Goal: Information Seeking & Learning: Learn about a topic

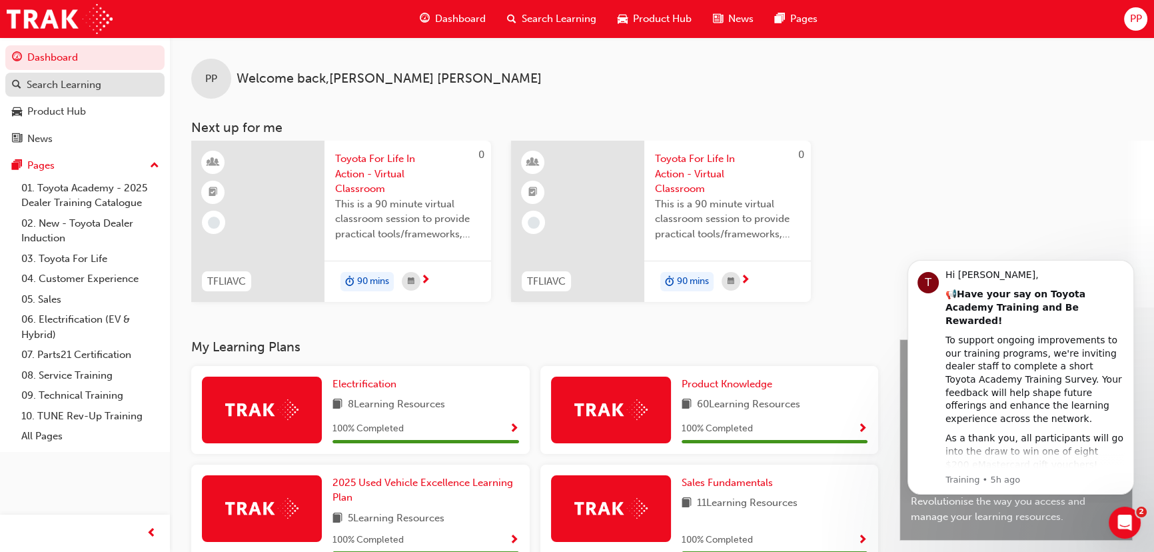
click at [95, 82] on div "Search Learning" at bounding box center [64, 84] width 75 height 15
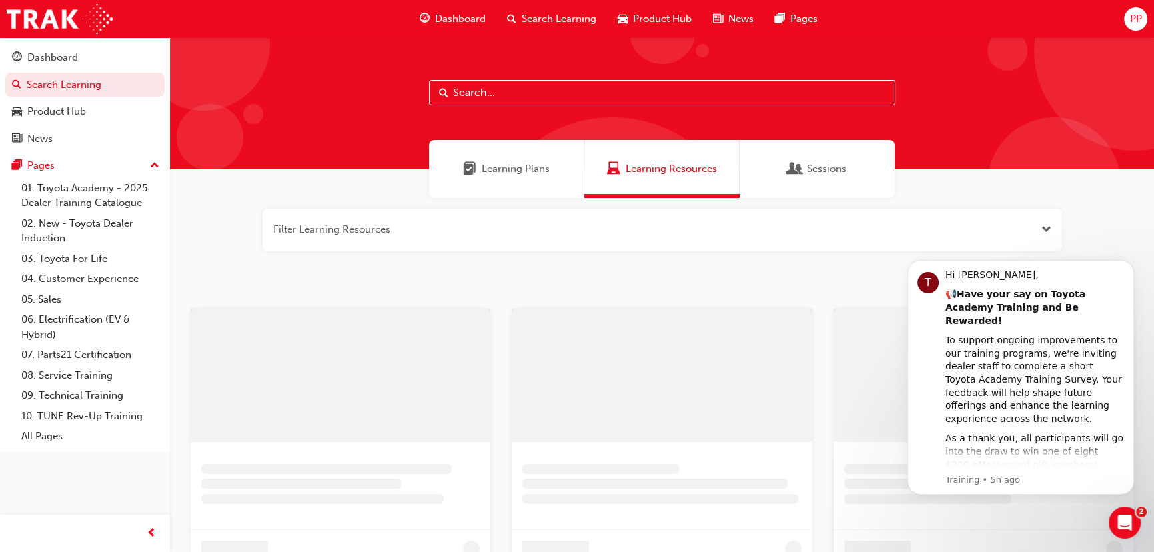
click at [564, 91] on input "text" at bounding box center [662, 92] width 466 height 25
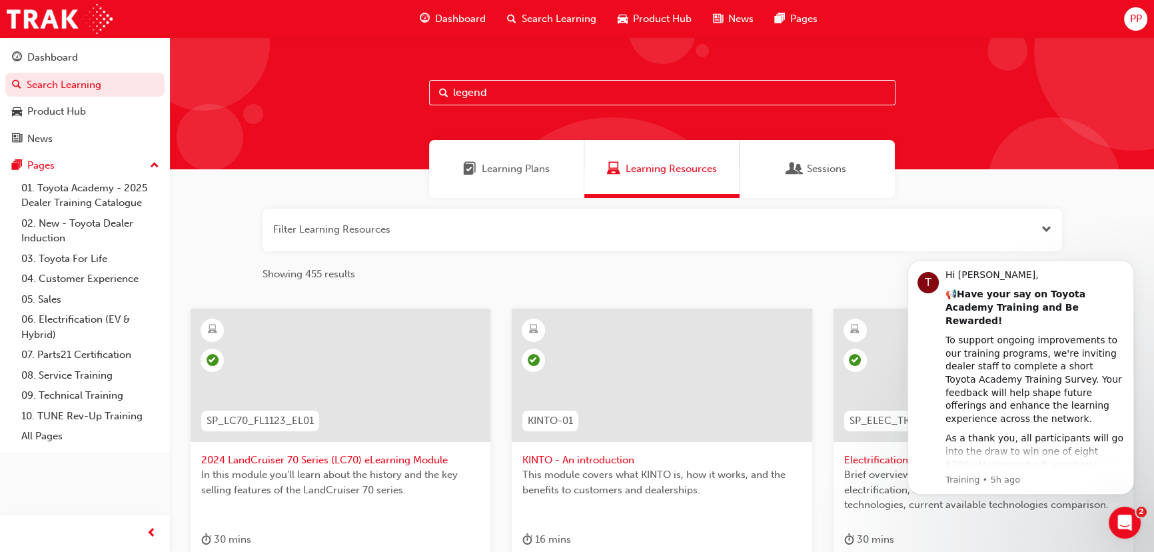
type input "legend"
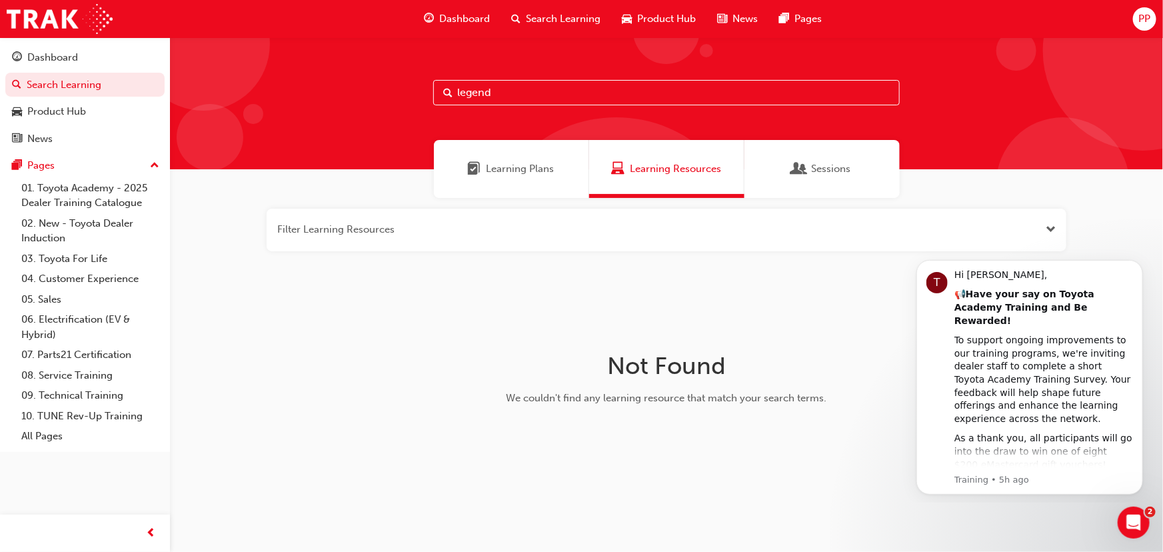
drag, startPoint x: 504, startPoint y: 87, endPoint x: 193, endPoint y: 80, distance: 311.2
click at [195, 87] on div "legend" at bounding box center [666, 103] width 993 height 132
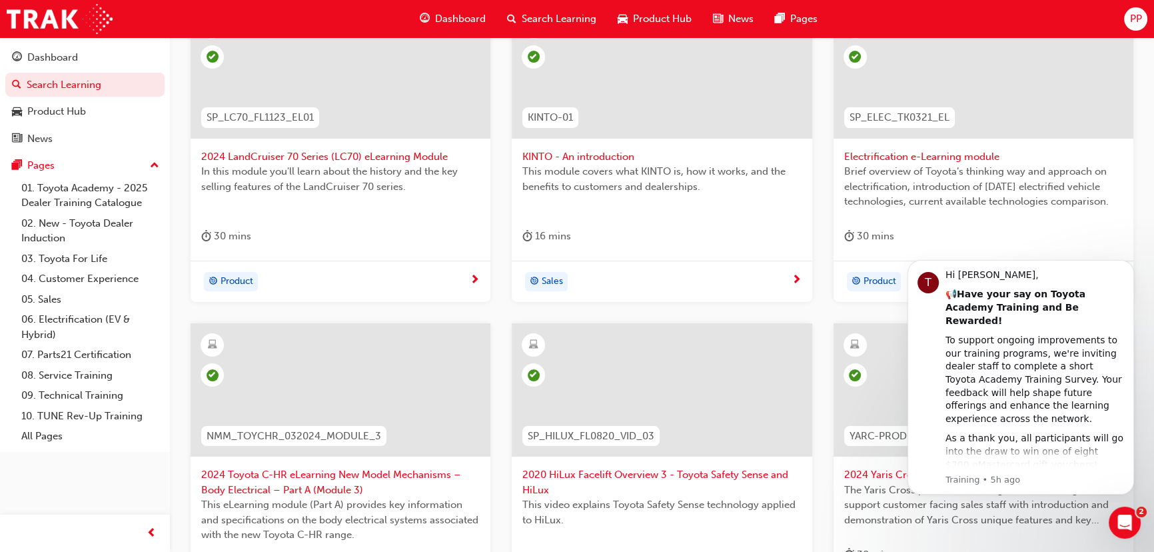
scroll to position [363, 0]
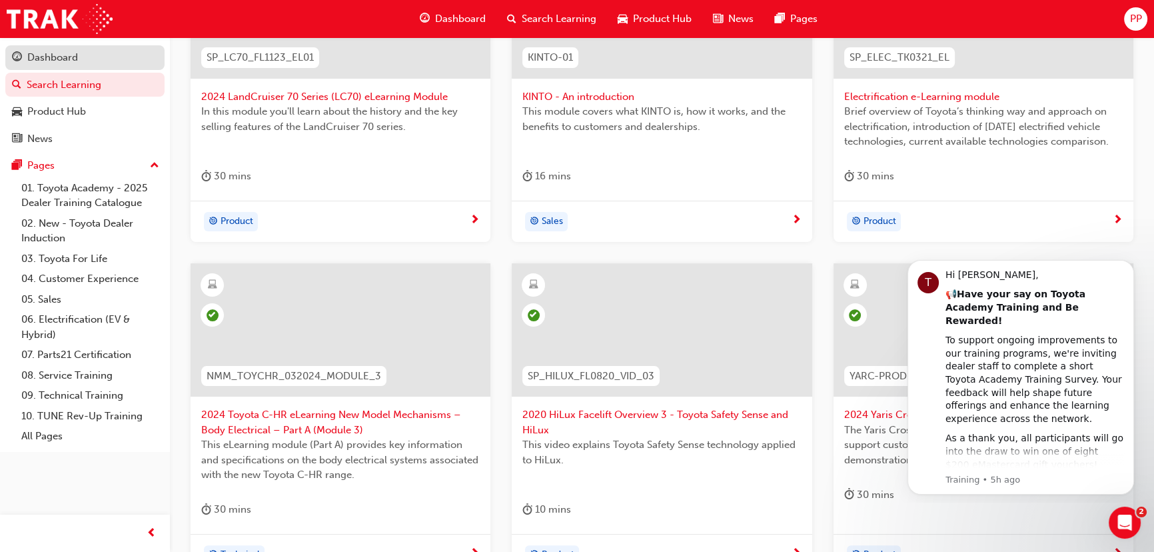
click at [65, 59] on div "Dashboard" at bounding box center [52, 57] width 51 height 15
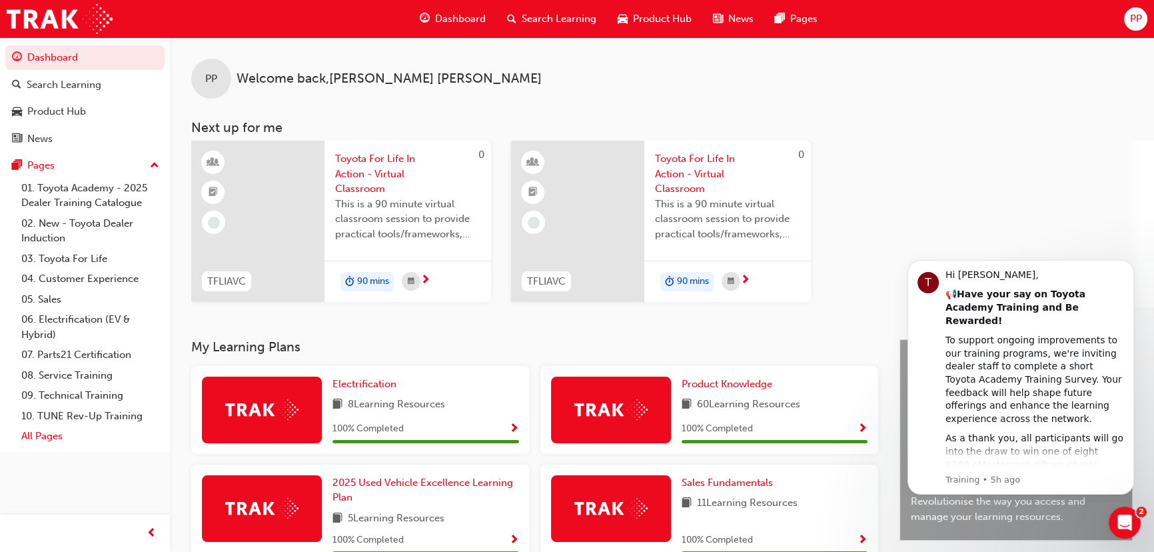
click at [51, 440] on link "All Pages" at bounding box center [90, 436] width 149 height 21
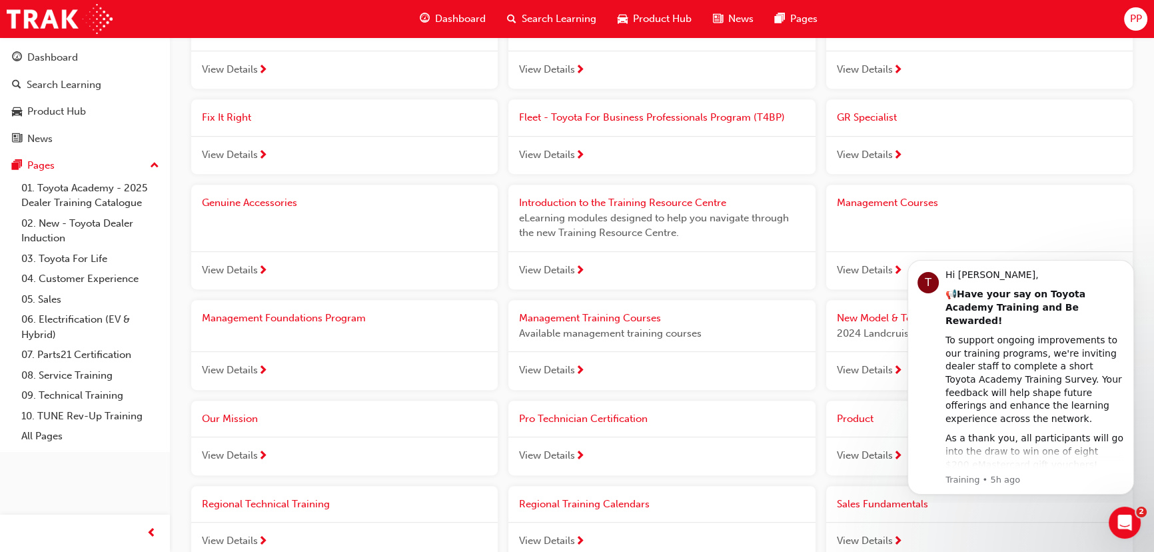
scroll to position [762, 0]
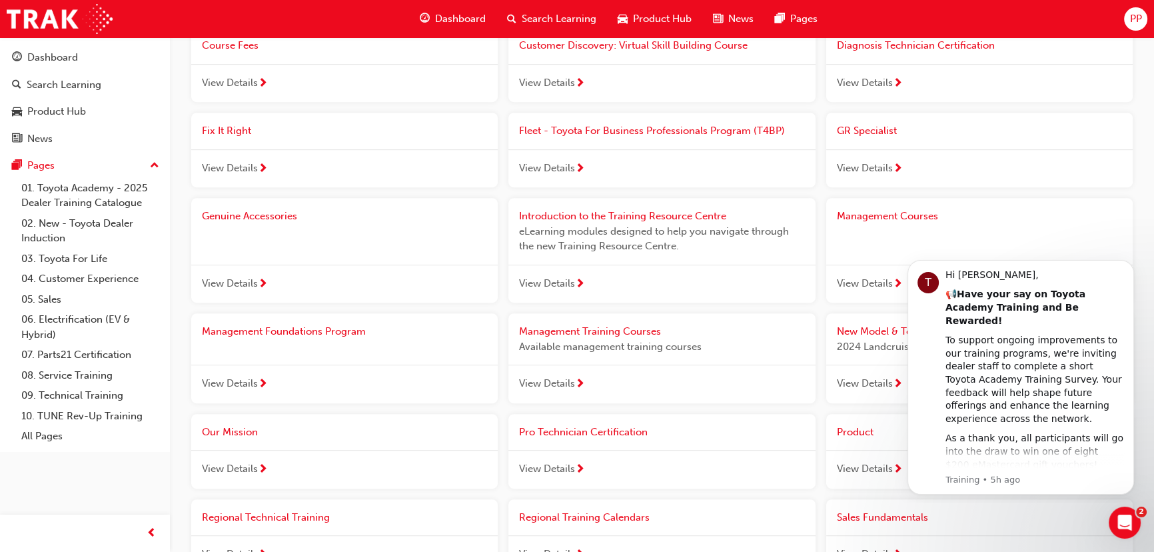
click at [543, 19] on span "Search Learning" at bounding box center [559, 18] width 75 height 15
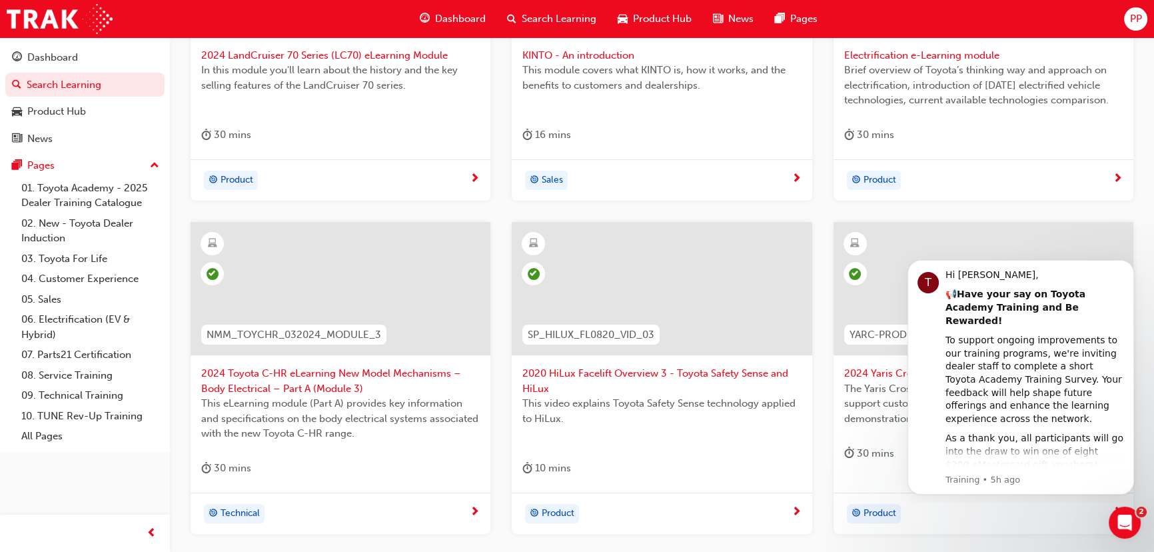
scroll to position [547, 0]
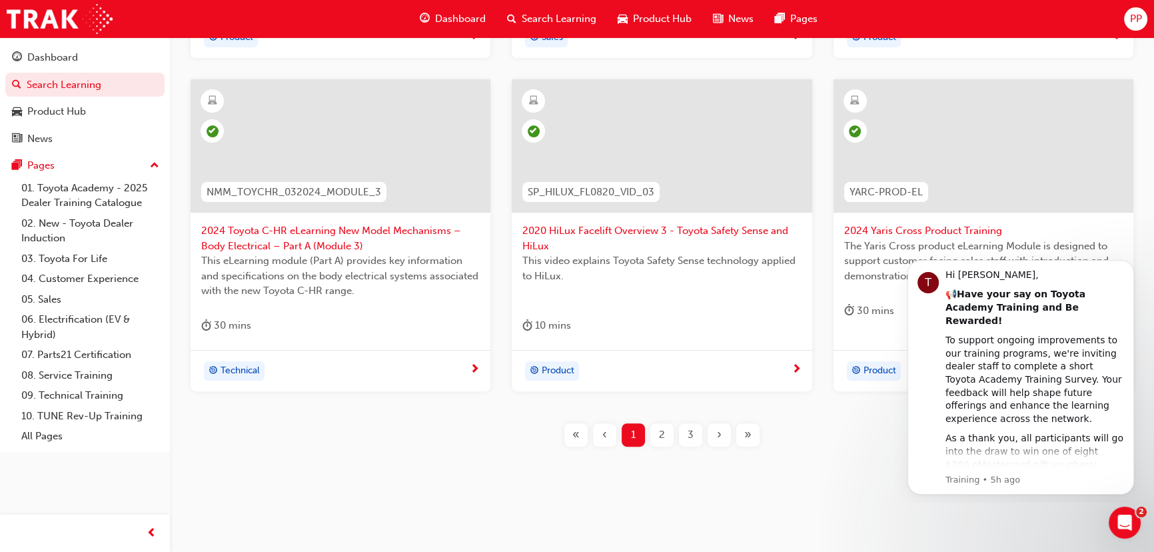
click at [646, 19] on span "Product Hub" at bounding box center [662, 18] width 59 height 15
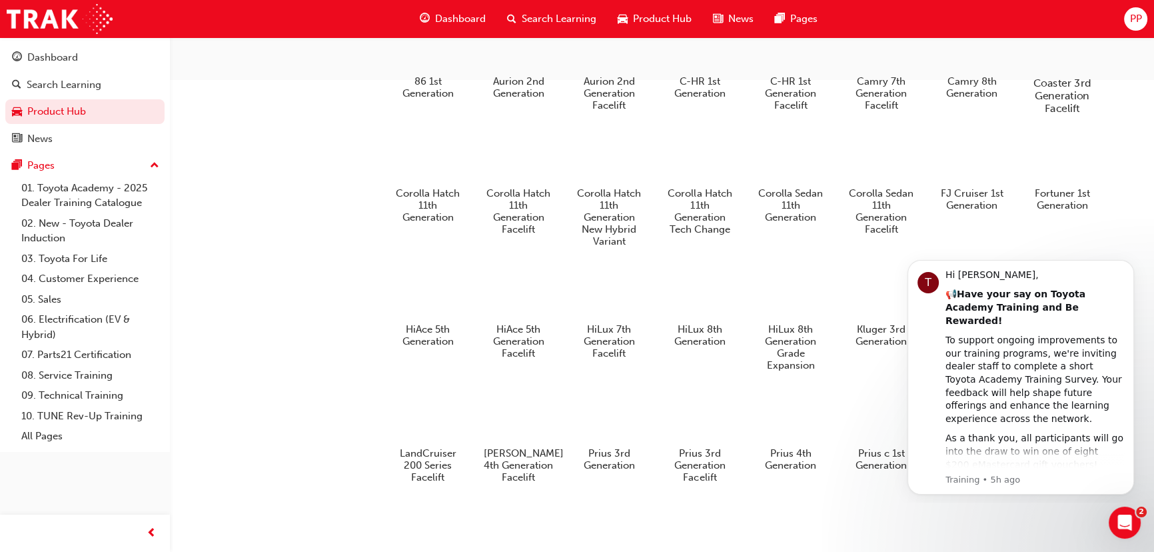
scroll to position [545, 0]
click at [1131, 266] on icon "Dismiss notification" at bounding box center [1130, 263] width 7 height 7
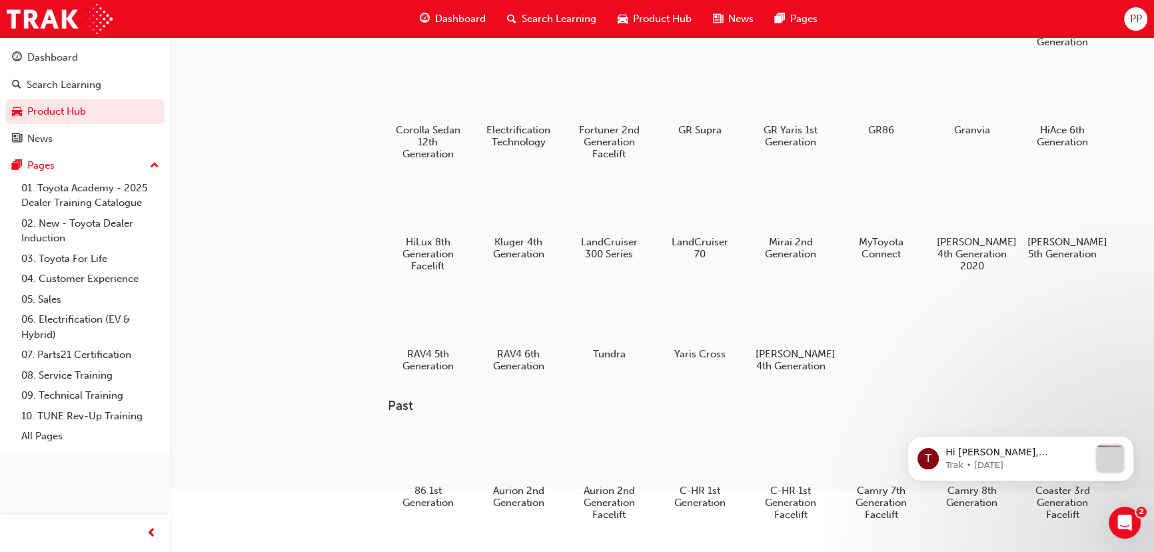
scroll to position [112, 0]
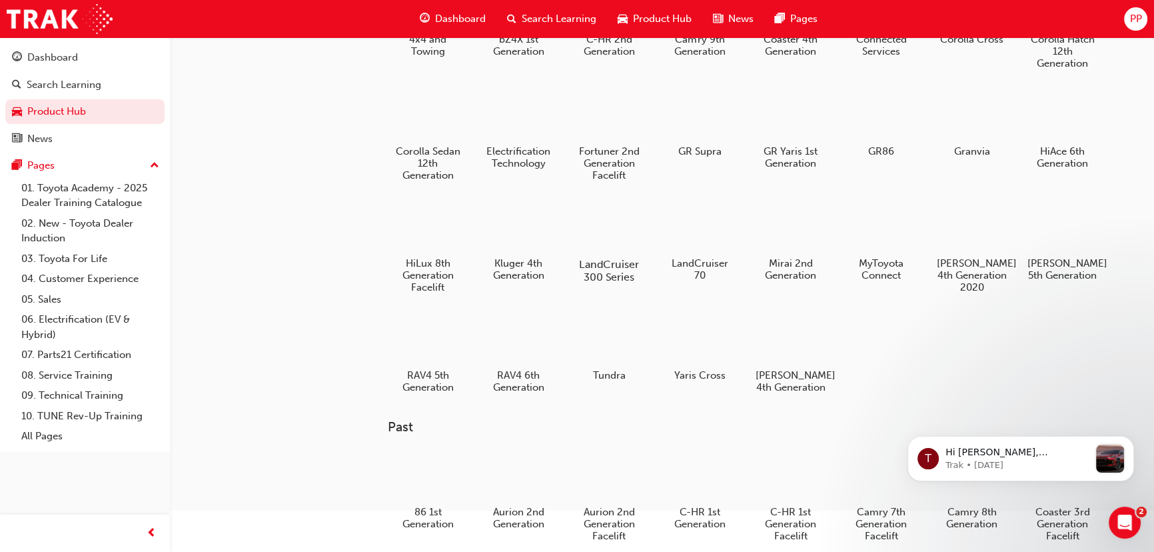
click at [596, 235] on div at bounding box center [609, 225] width 74 height 53
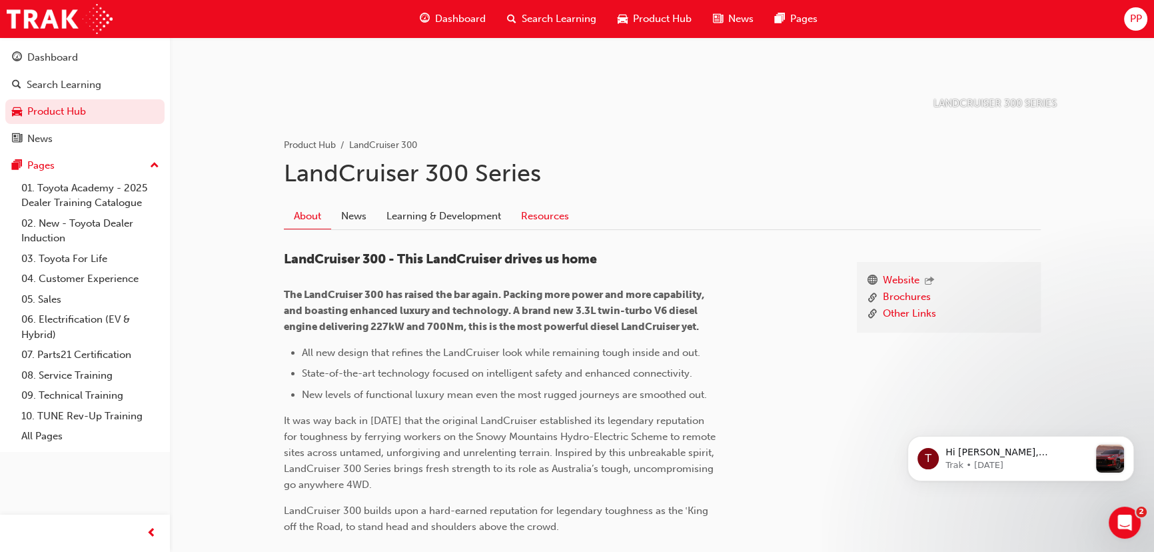
scroll to position [181, 0]
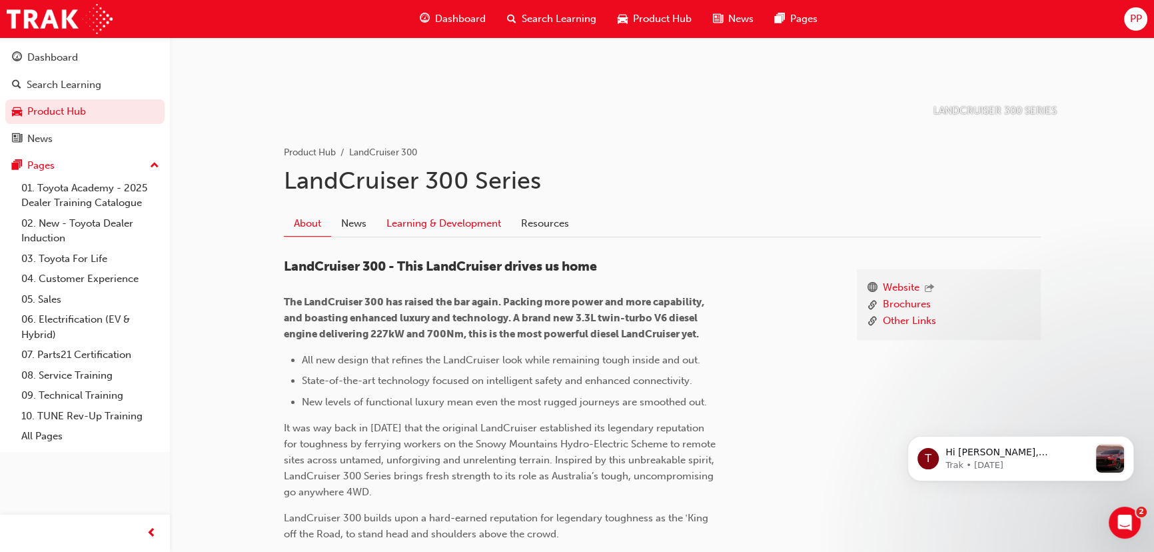
click at [420, 229] on link "Learning & Development" at bounding box center [443, 223] width 135 height 25
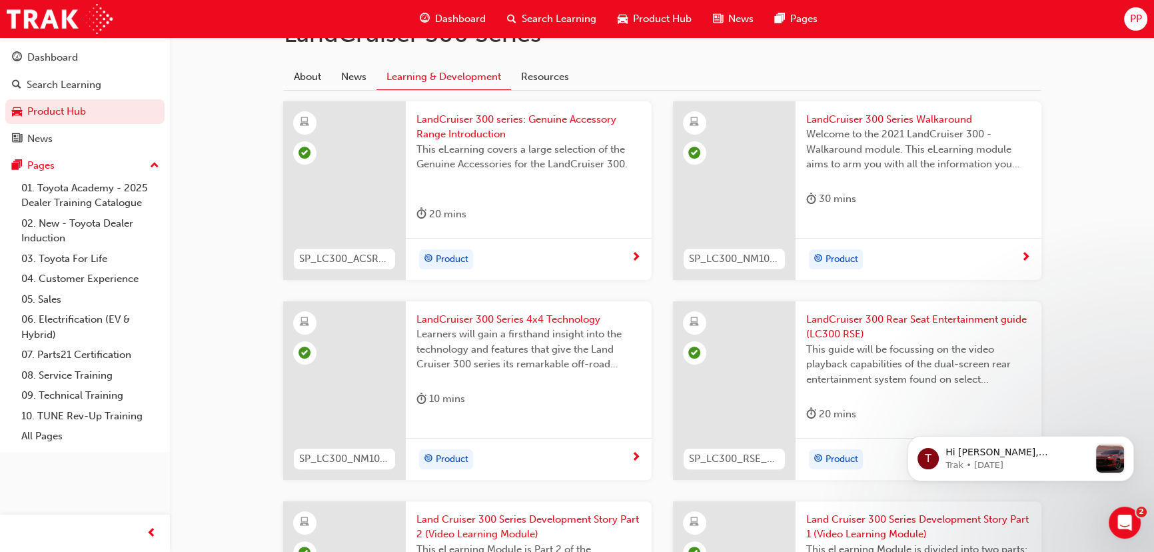
scroll to position [306, 0]
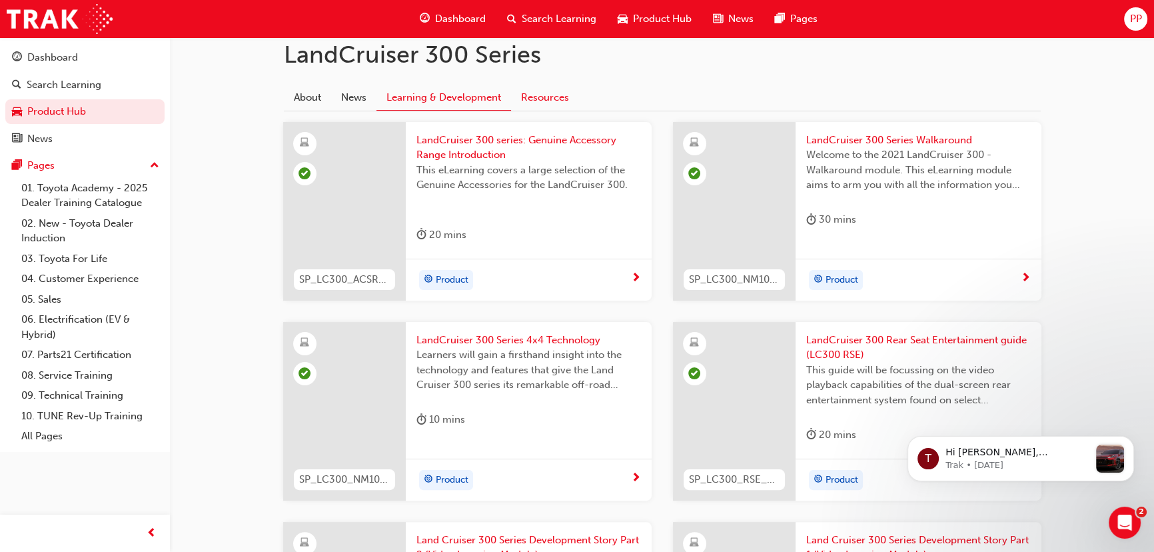
click at [562, 93] on link "Resources" at bounding box center [545, 97] width 68 height 25
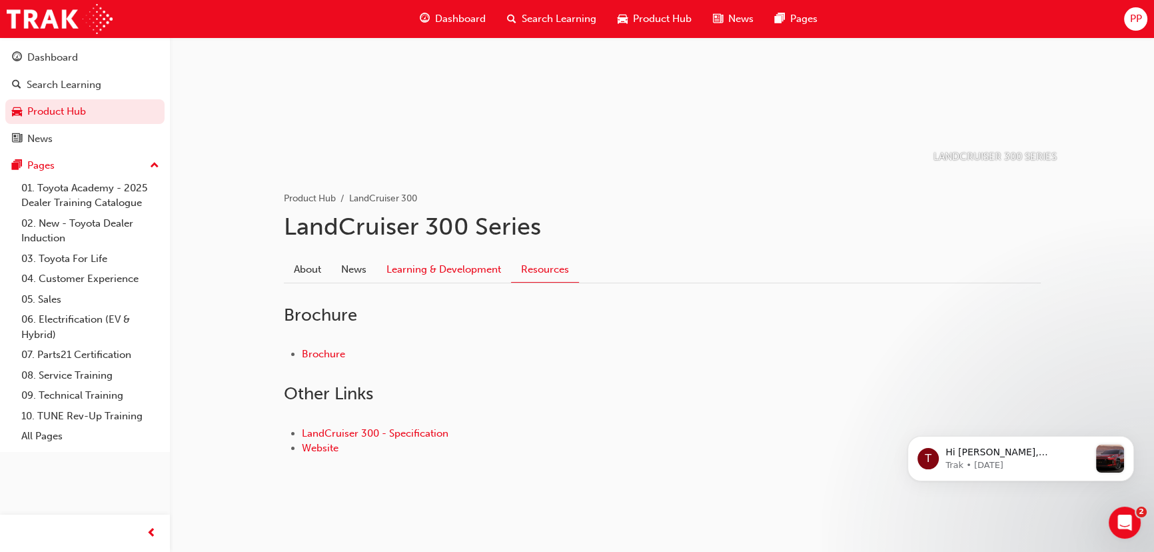
click at [420, 268] on link "Learning & Development" at bounding box center [443, 269] width 135 height 25
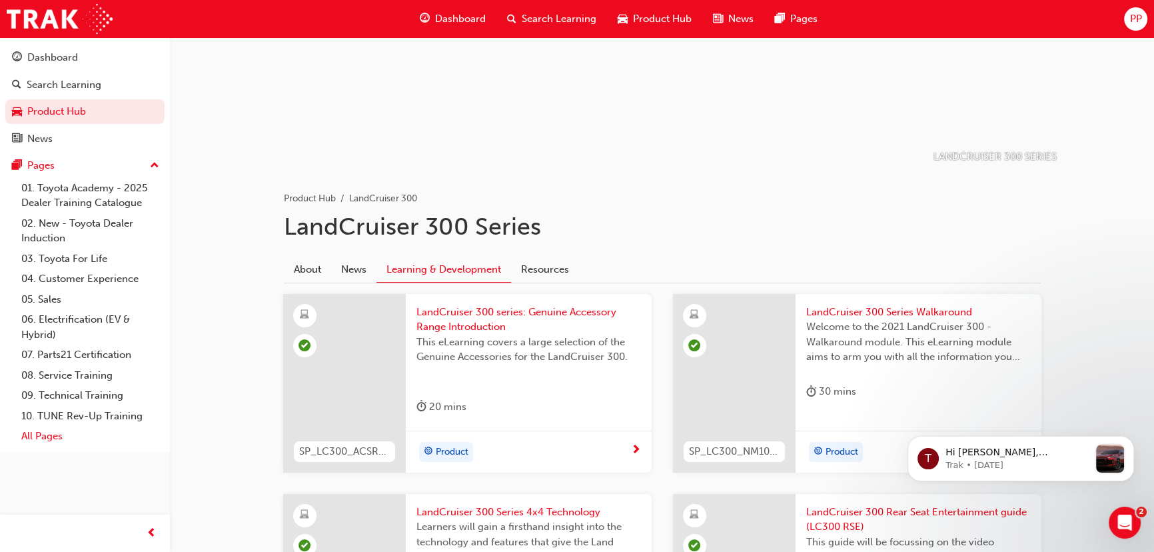
click at [47, 437] on link "All Pages" at bounding box center [90, 436] width 149 height 21
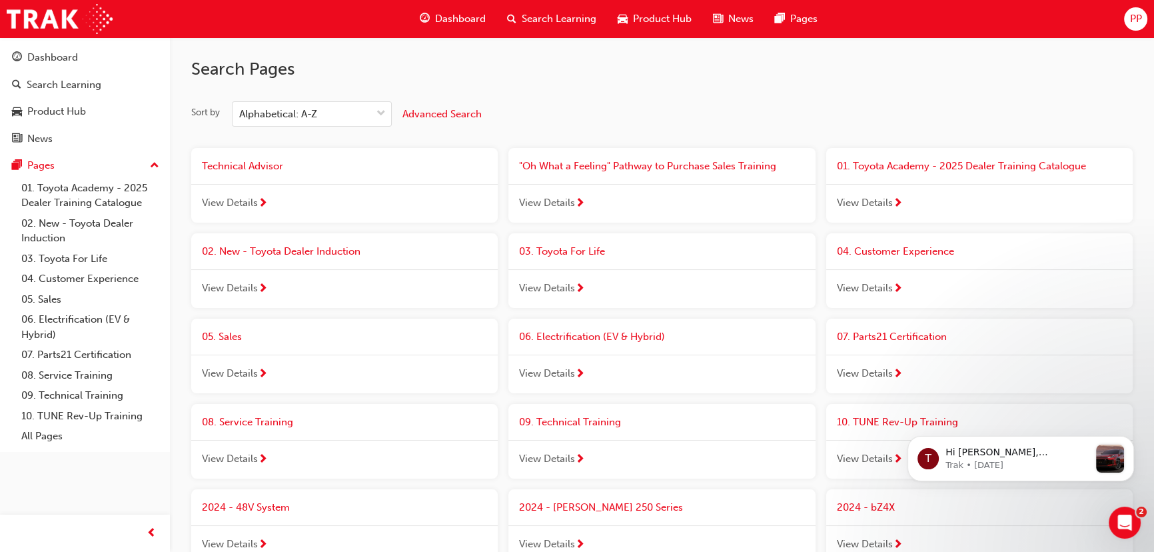
click at [448, 17] on span "Dashboard" at bounding box center [460, 18] width 51 height 15
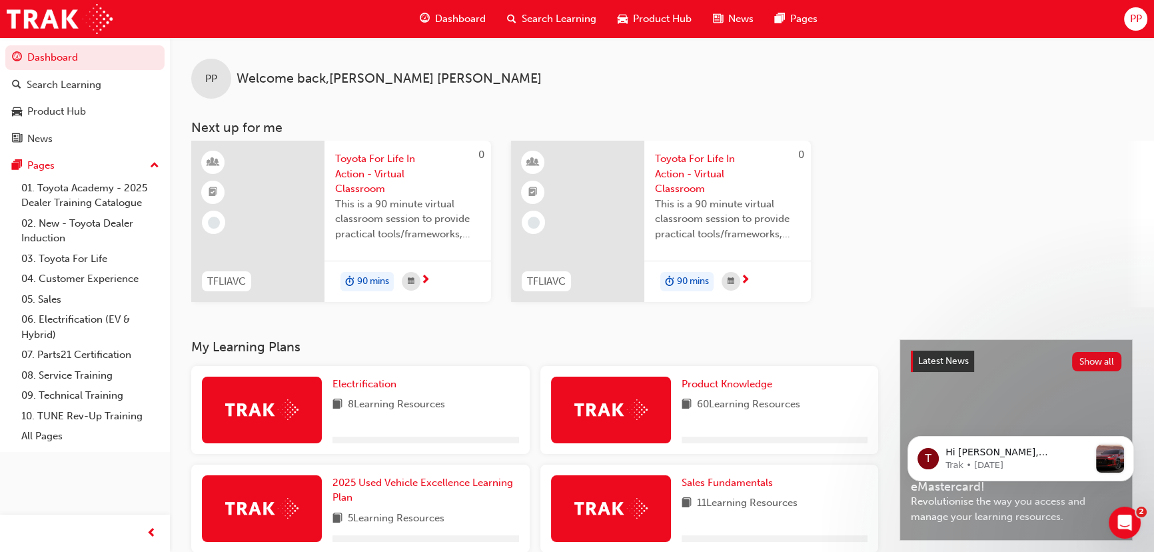
click at [1128, 19] on div "PP" at bounding box center [1135, 18] width 23 height 23
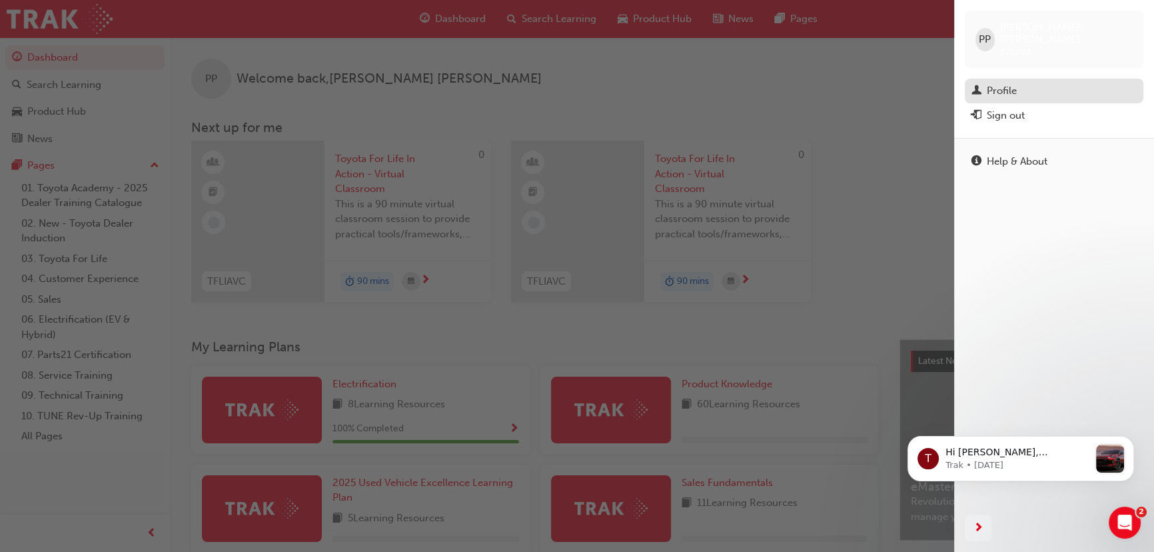
click at [1009, 83] on div "Profile" at bounding box center [1002, 90] width 30 height 15
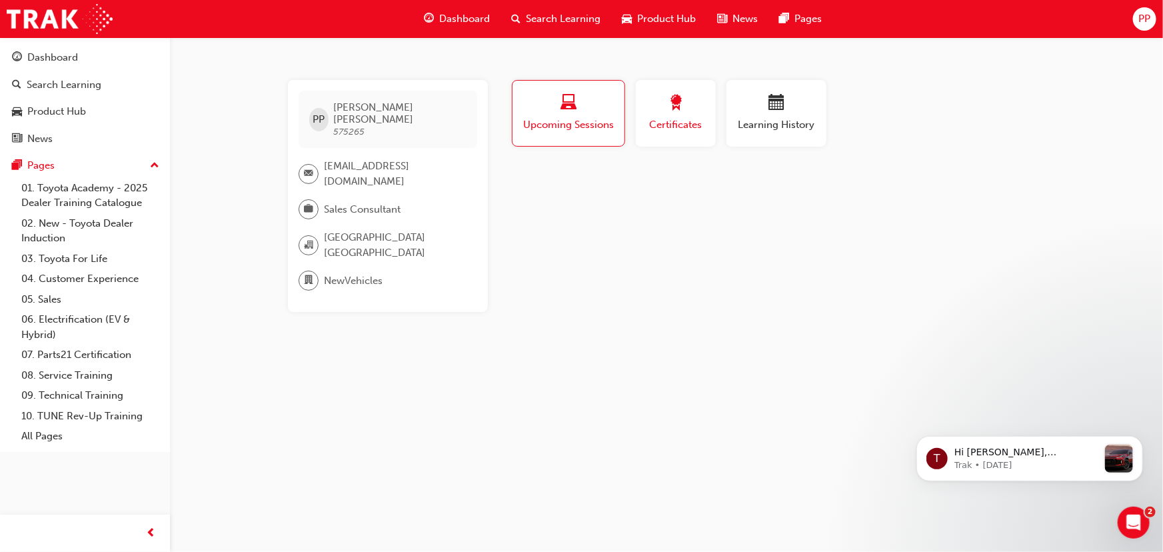
click at [680, 105] on span "award-icon" at bounding box center [676, 104] width 16 height 18
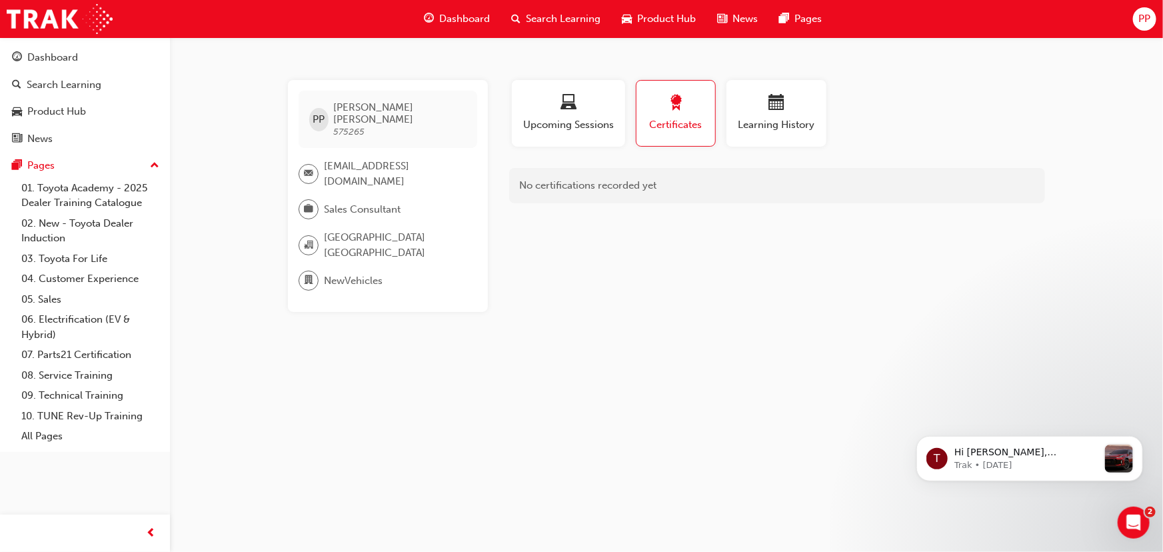
click at [686, 113] on div "button" at bounding box center [675, 105] width 59 height 21
click at [635, 190] on div "No certifications recorded yet" at bounding box center [777, 185] width 536 height 35
click at [576, 125] on span "Upcoming Sessions" at bounding box center [568, 124] width 93 height 15
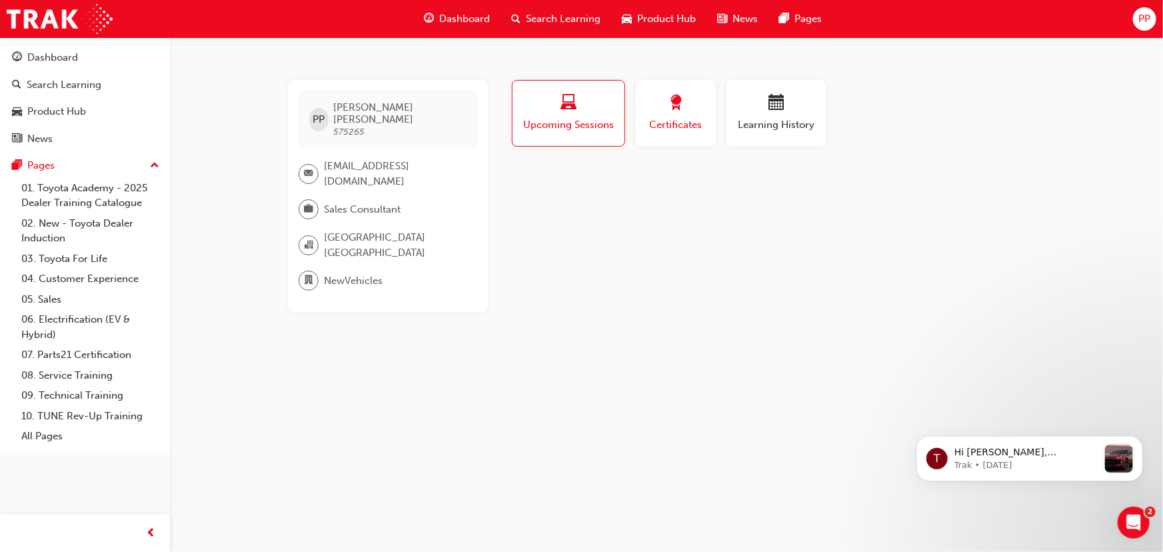
click at [676, 111] on span "award-icon" at bounding box center [676, 104] width 16 height 18
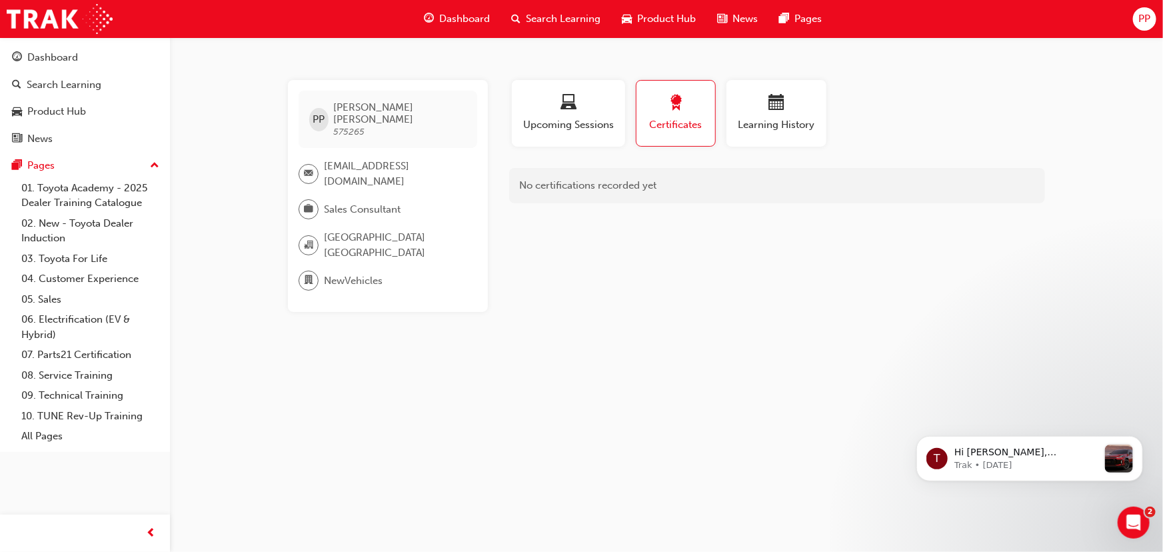
click at [700, 106] on div "button" at bounding box center [675, 105] width 59 height 21
click at [1143, 11] on span "PP" at bounding box center [1144, 18] width 12 height 15
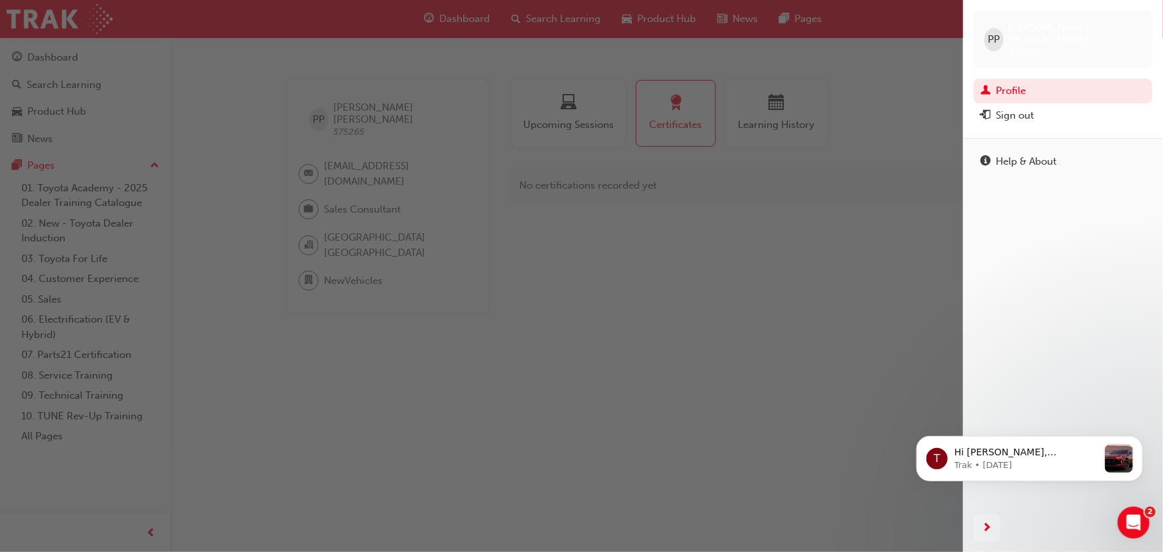
click at [999, 32] on span "PP" at bounding box center [993, 39] width 12 height 15
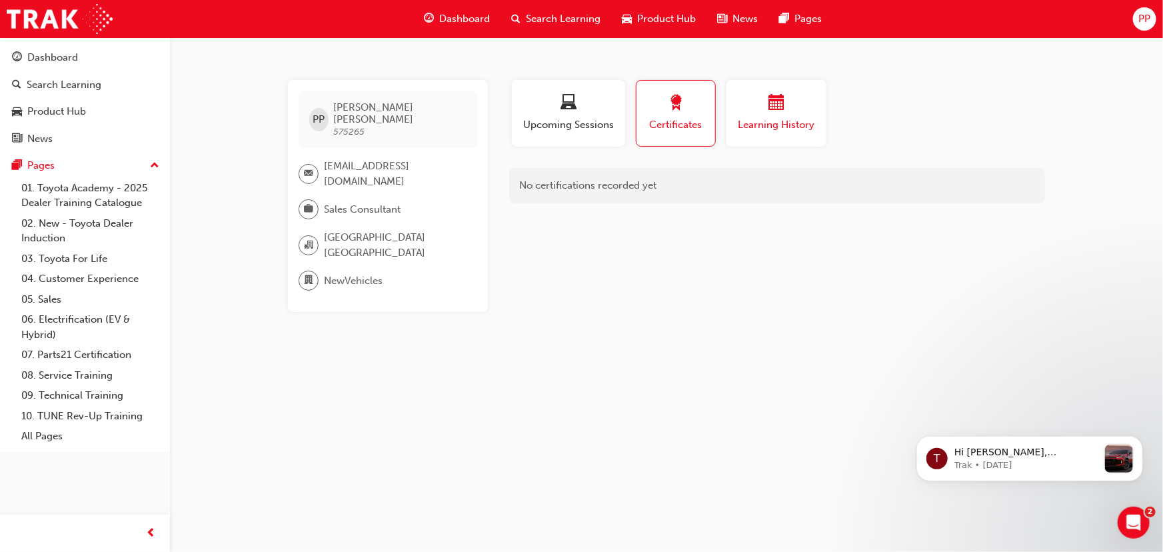
click at [773, 141] on button "Learning History" at bounding box center [776, 113] width 100 height 67
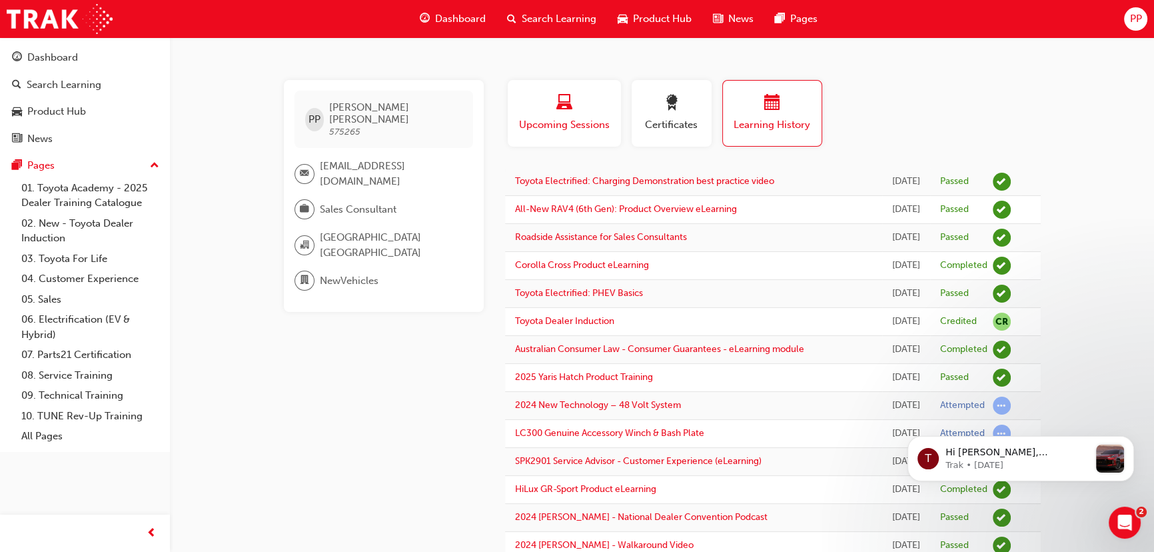
click at [577, 118] on span "Upcoming Sessions" at bounding box center [564, 124] width 93 height 15
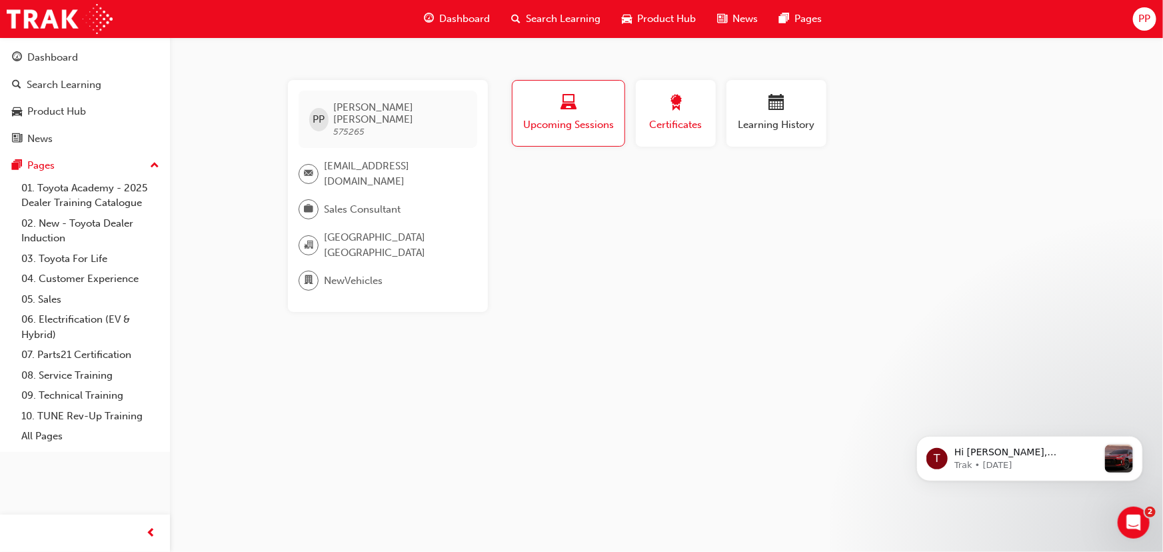
click at [651, 132] on span "Certificates" at bounding box center [676, 124] width 60 height 15
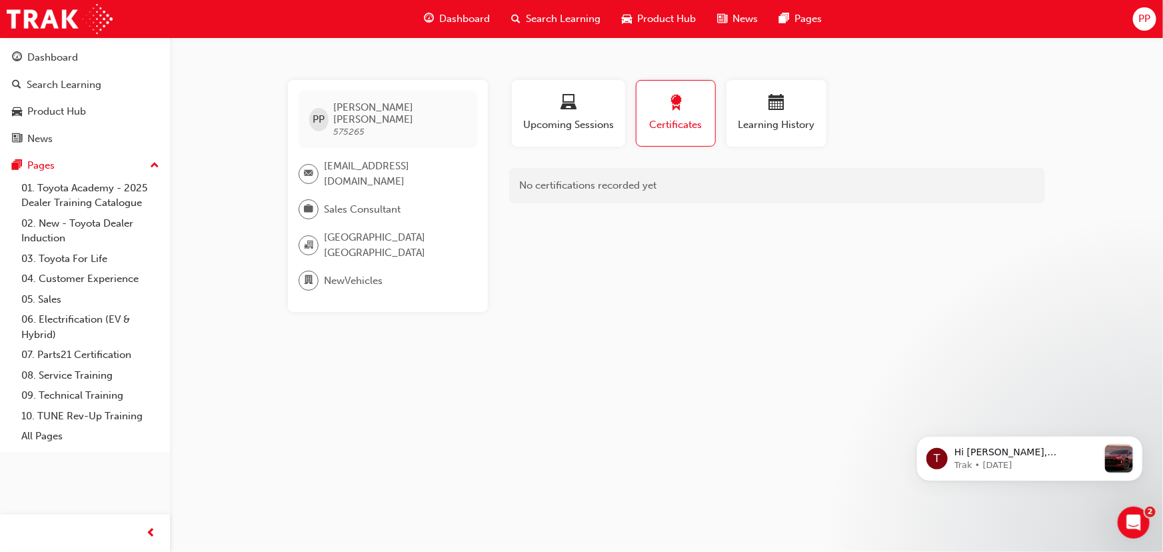
click at [606, 174] on div "No certifications recorded yet" at bounding box center [777, 185] width 536 height 35
click at [450, 19] on span "Dashboard" at bounding box center [464, 18] width 51 height 15
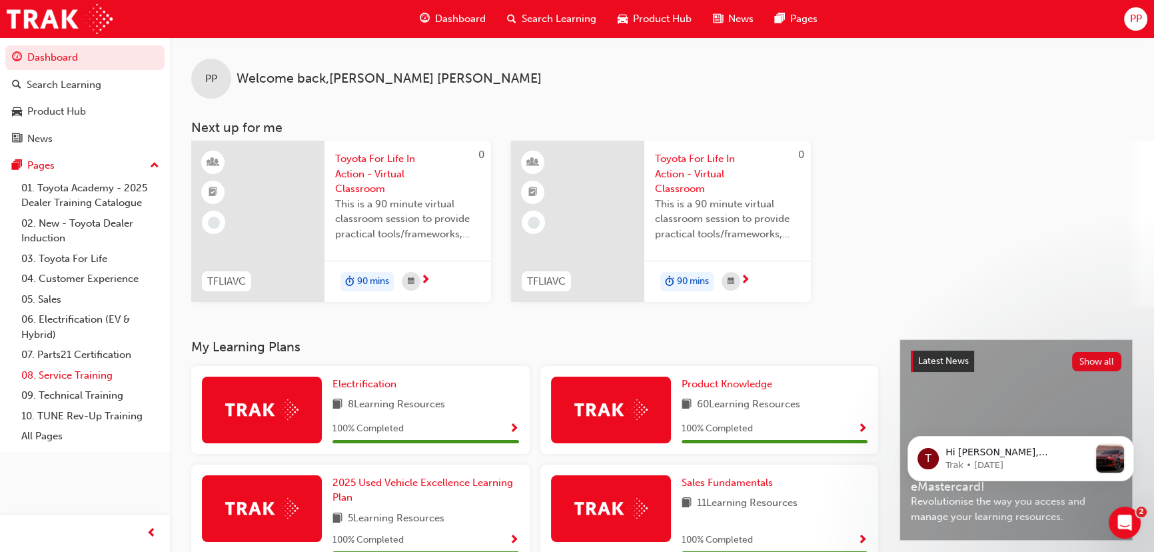
click at [93, 372] on link "08. Service Training" at bounding box center [90, 375] width 149 height 21
